Goal: Obtain resource: Obtain resource

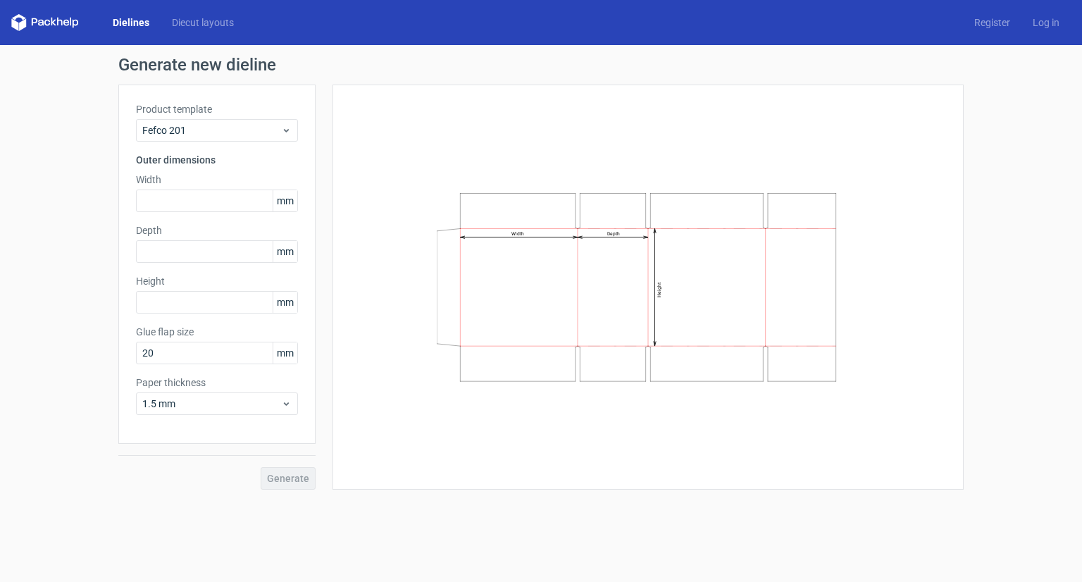
click at [131, 18] on link "Dielines" at bounding box center [130, 22] width 59 height 14
